Goal: Find specific page/section: Find specific page/section

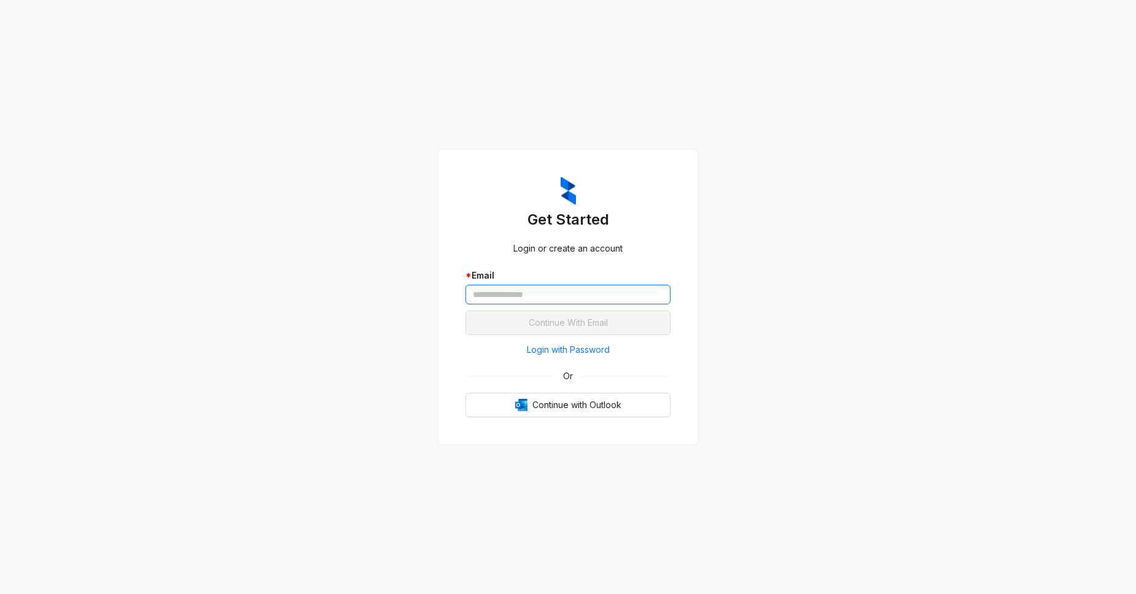
click at [500, 292] on input "text" at bounding box center [567, 295] width 205 height 20
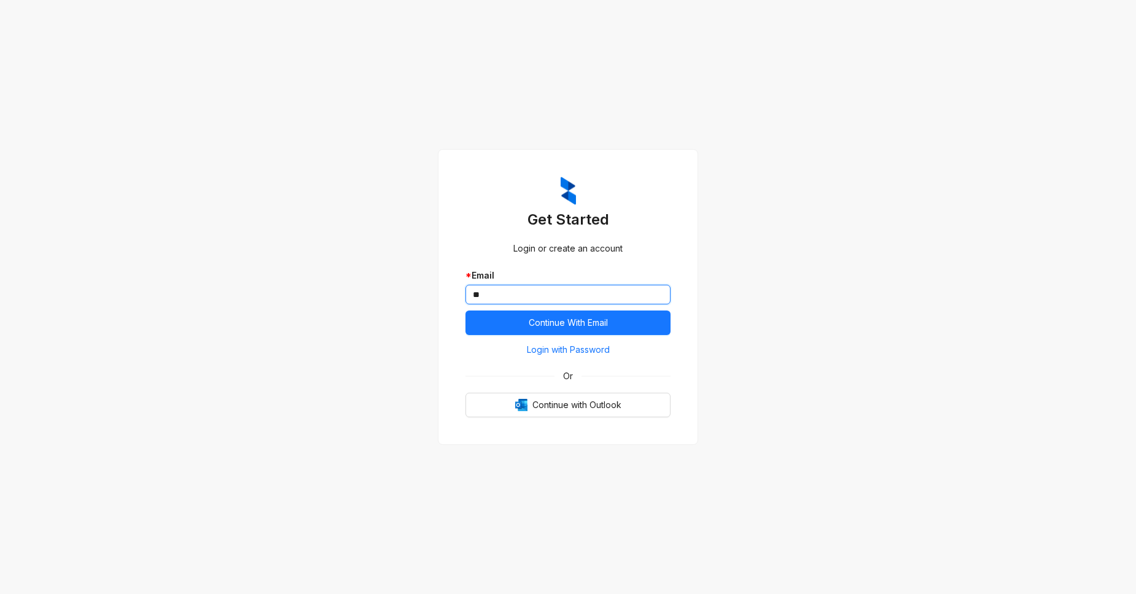
type input "*"
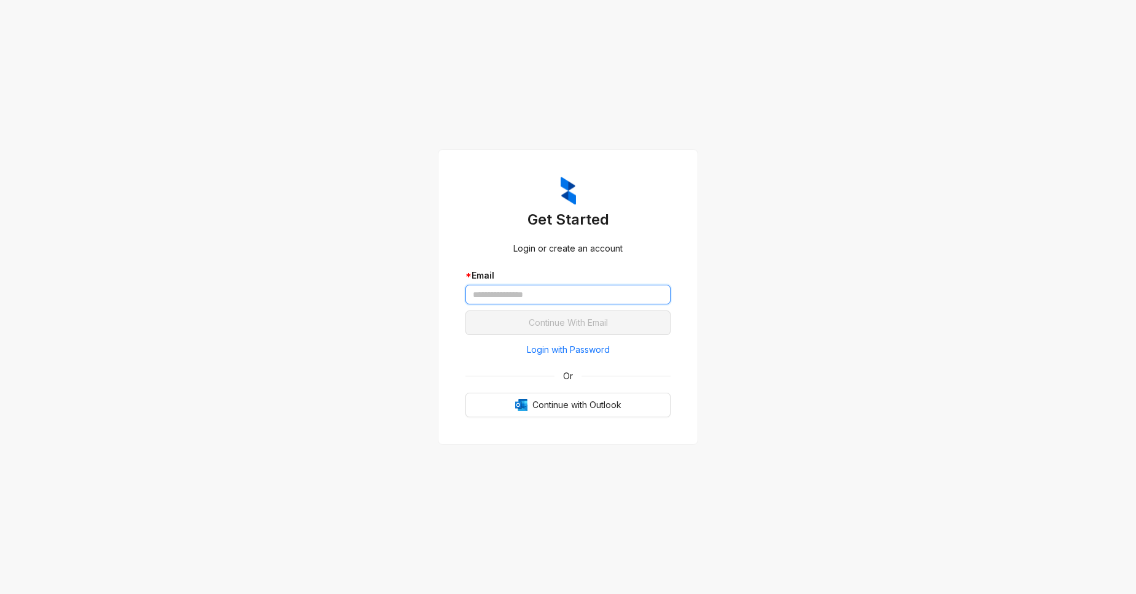
click at [0, 594] on com-1password-button at bounding box center [0, 594] width 0 height 0
click at [1093, 125] on div "Get Started Login or create an account * Email Continue With Email Login with P…" at bounding box center [568, 297] width 1136 height 594
click at [772, 421] on div "Get Started Login or create an account * Email Continue With Email Login with P…" at bounding box center [568, 297] width 1136 height 594
click at [610, 291] on input "text" at bounding box center [567, 295] width 205 height 20
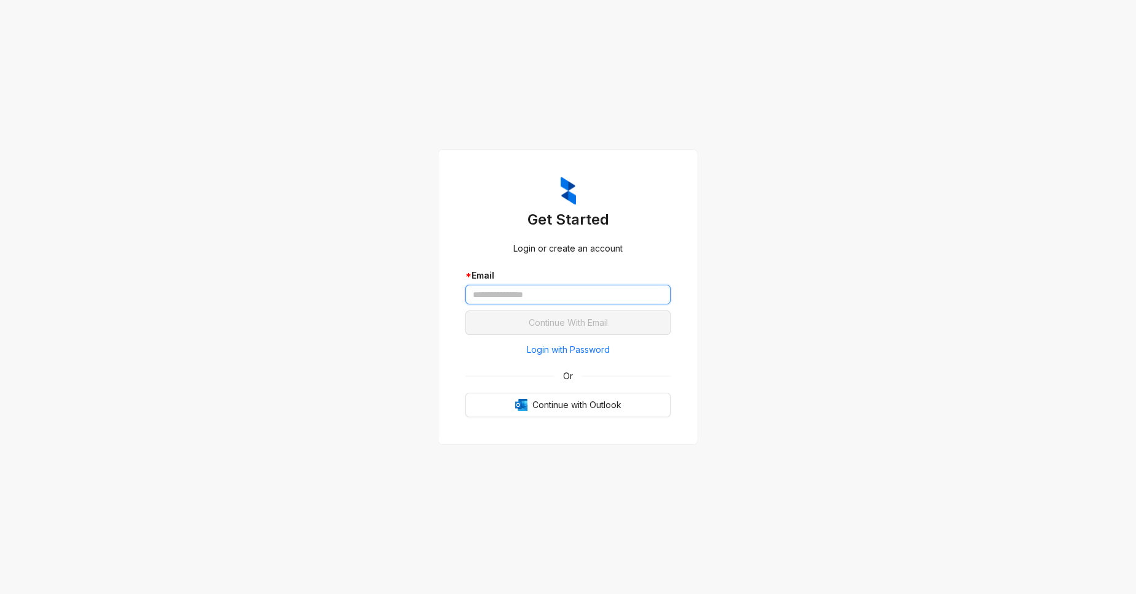
click at [0, 594] on com-1password-button at bounding box center [0, 594] width 0 height 0
click at [525, 294] on input "text" at bounding box center [567, 295] width 205 height 20
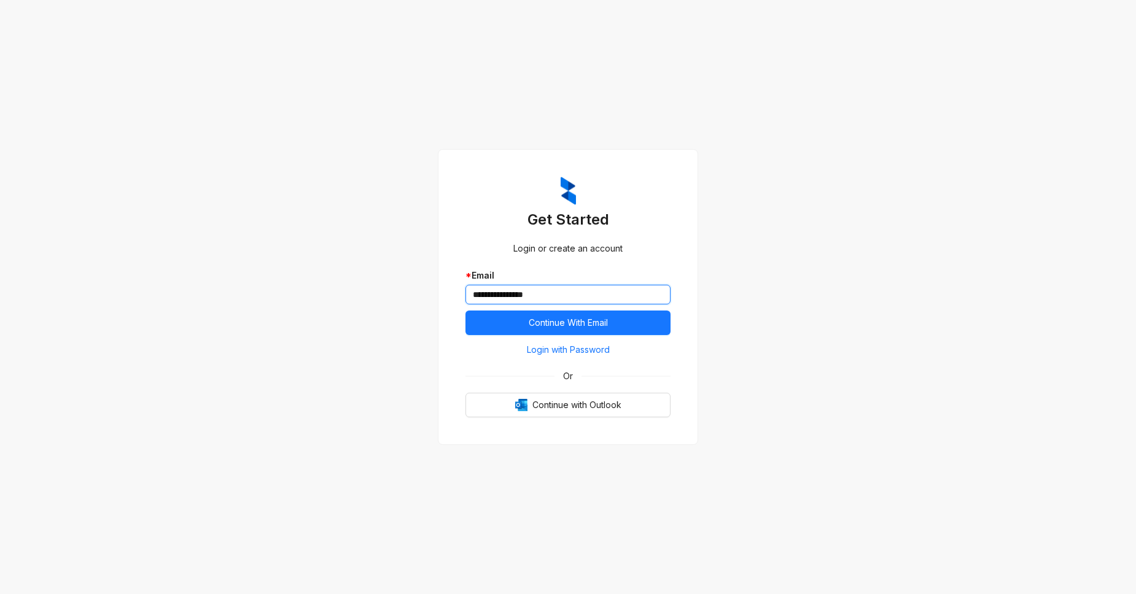
type input "**********"
click at [409, 225] on div "**********" at bounding box center [568, 297] width 1136 height 594
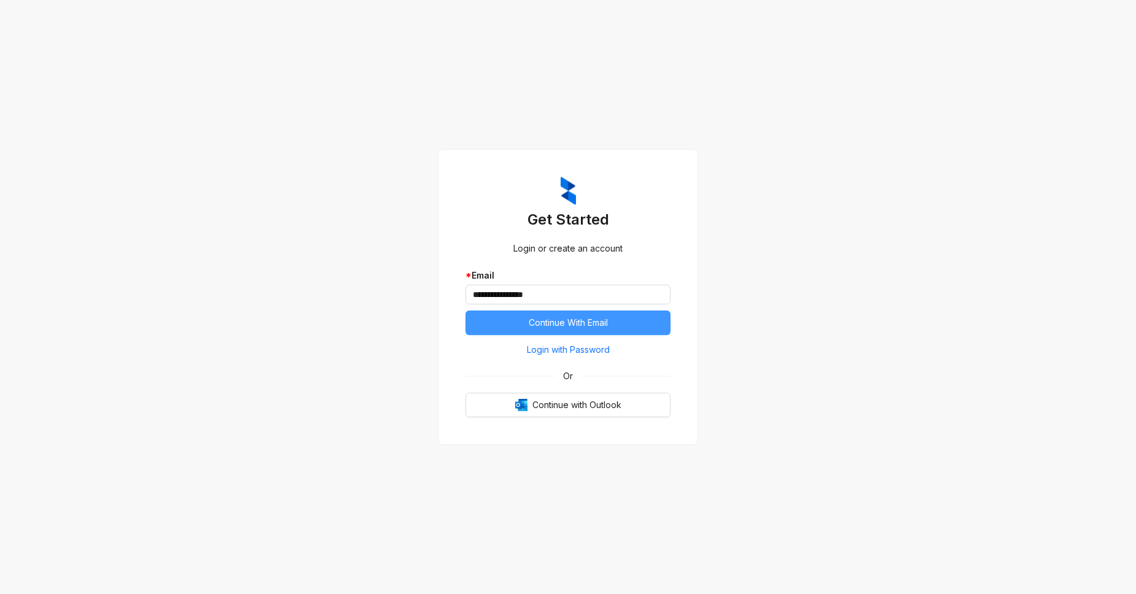
click at [568, 327] on span "Continue With Email" at bounding box center [568, 323] width 79 height 14
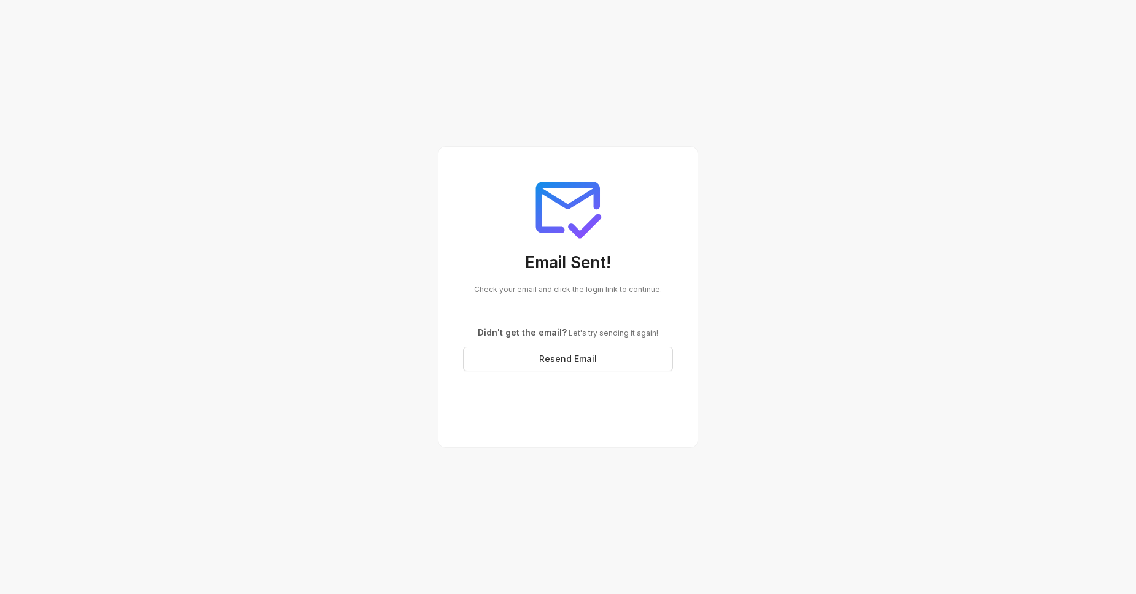
click at [325, 191] on div "Email Sent! Check your email and click the login link to continue. Didn't get t…" at bounding box center [568, 297] width 1136 height 594
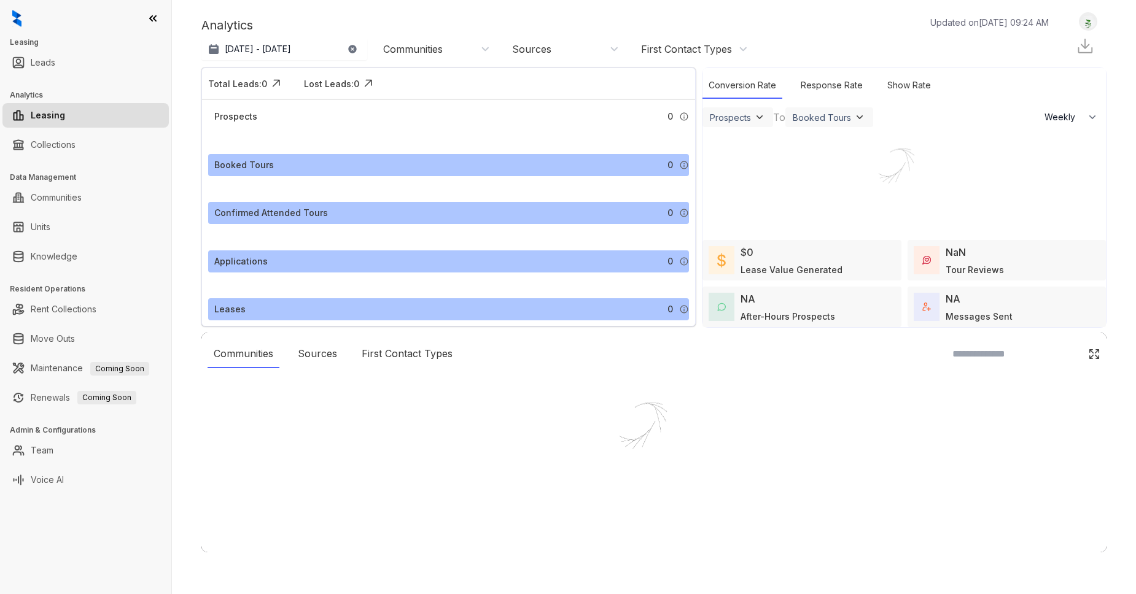
select select "******"
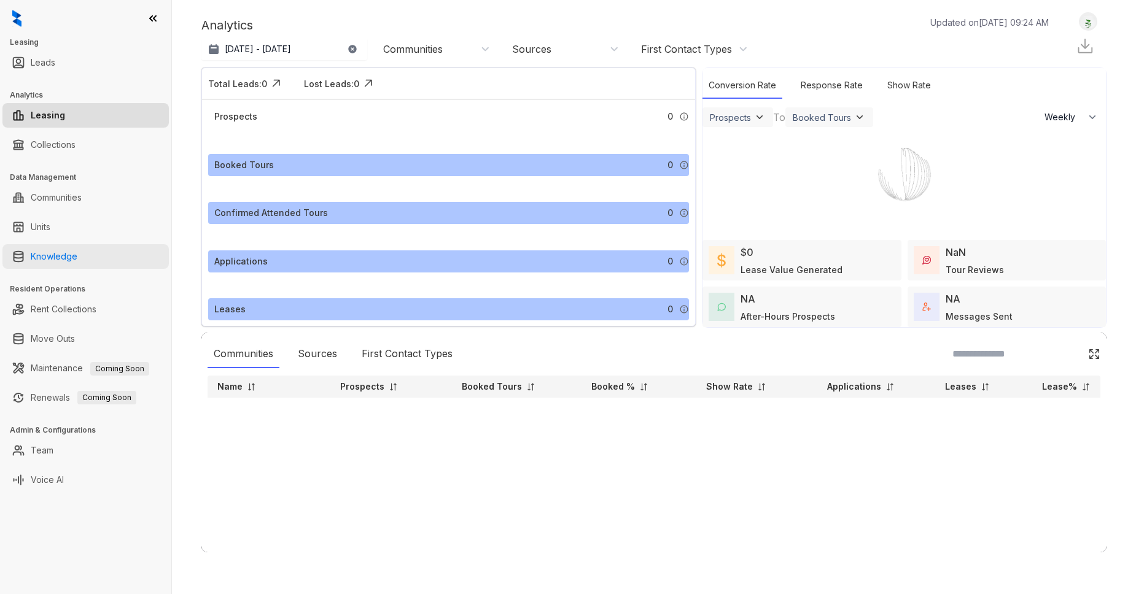
click at [60, 261] on link "Knowledge" at bounding box center [54, 256] width 47 height 25
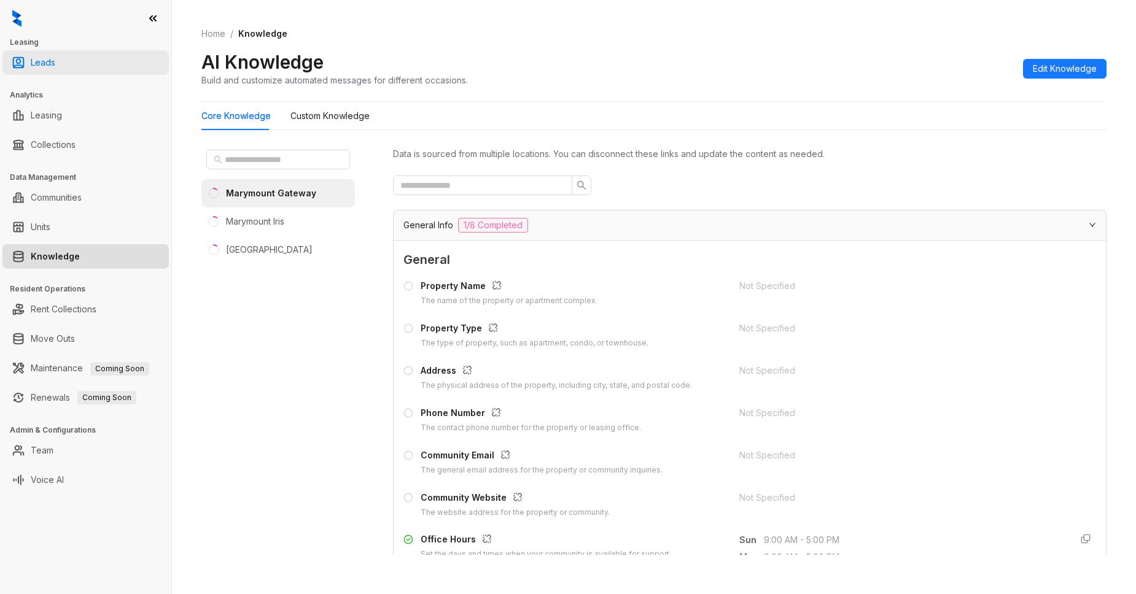
click at [55, 65] on link "Leads" at bounding box center [43, 62] width 25 height 25
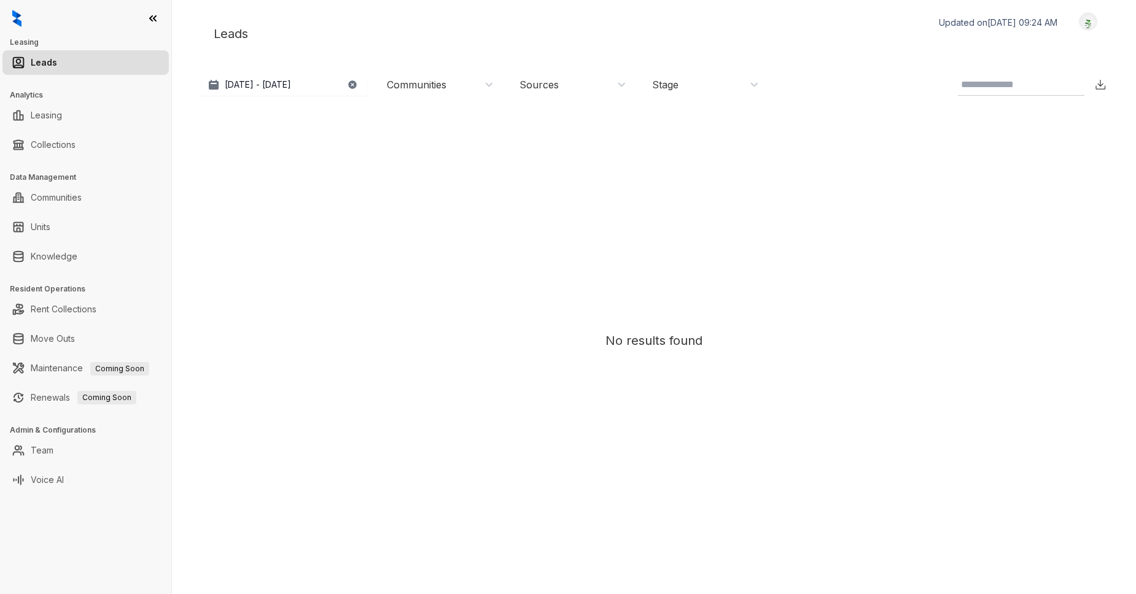
click at [376, 295] on div "No results found" at bounding box center [653, 340] width 893 height 465
